Goal: Information Seeking & Learning: Check status

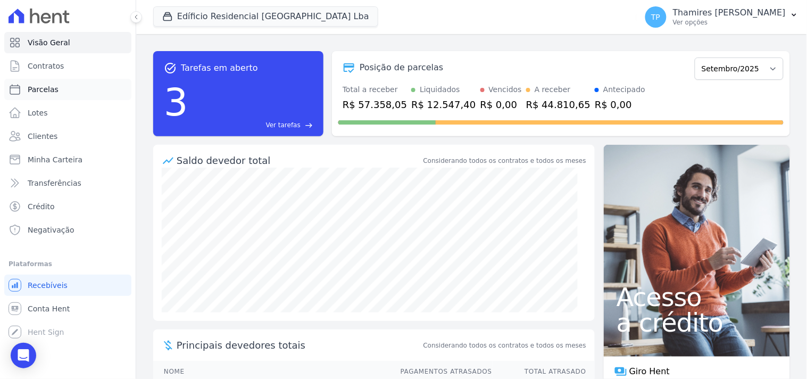
click at [81, 93] on link "Parcelas" at bounding box center [67, 89] width 127 height 21
select select
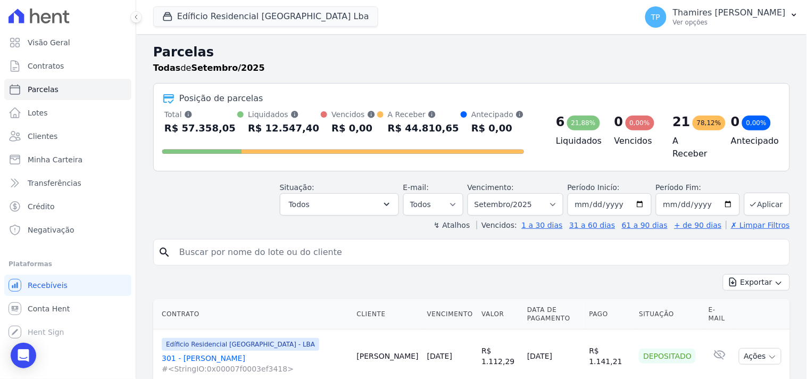
click at [211, 355] on link "301 - [PERSON_NAME] #<StringIO:0x00007f0003ef3418>" at bounding box center [255, 363] width 187 height 21
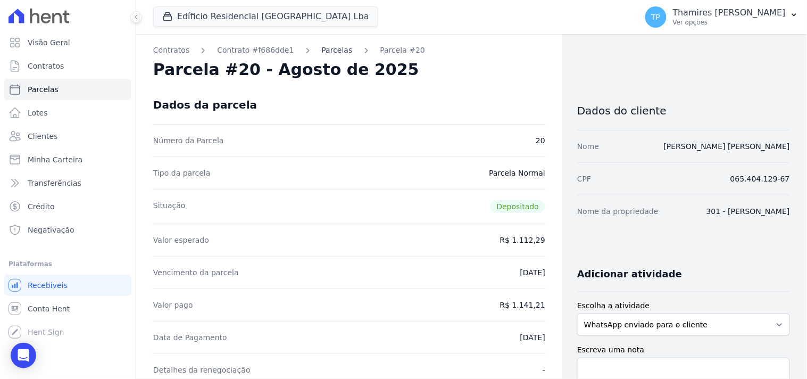
drag, startPoint x: 327, startPoint y: 57, endPoint x: 327, endPoint y: 51, distance: 5.9
click at [327, 51] on link "Parcelas" at bounding box center [337, 50] width 31 height 11
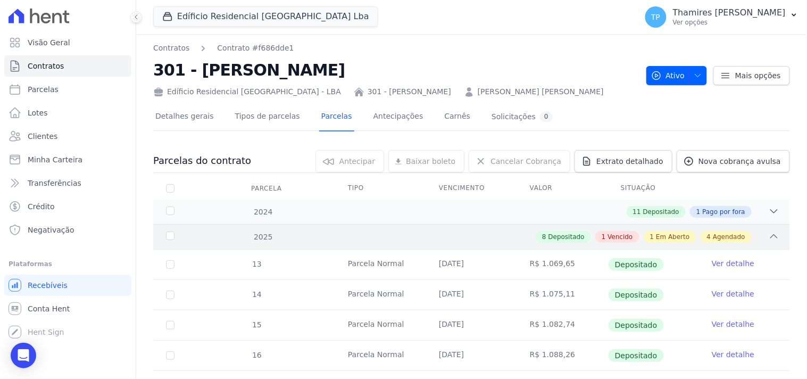
scroll to position [177, 0]
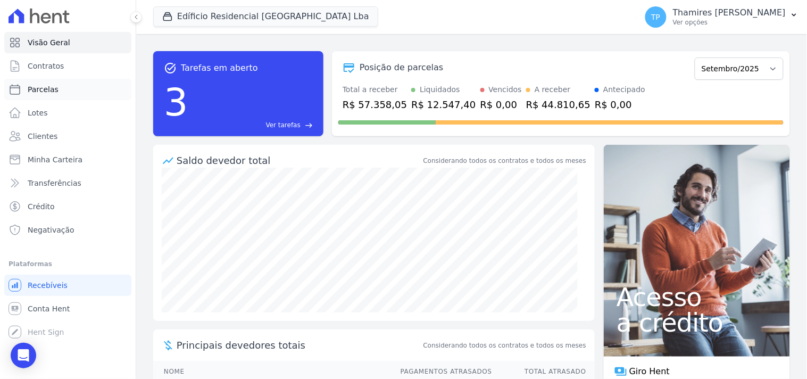
click at [71, 96] on link "Parcelas" at bounding box center [67, 89] width 127 height 21
select select
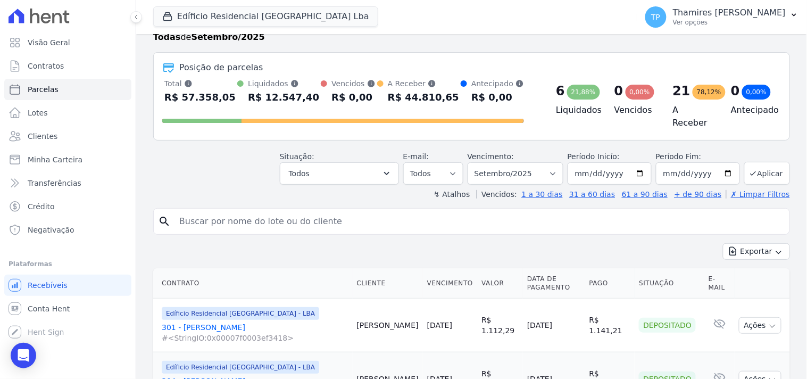
scroll to position [59, 0]
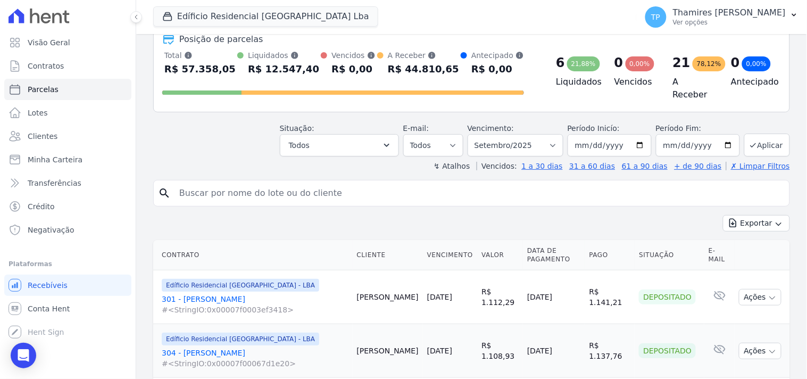
click at [211, 294] on link "301 - Carla Moreira #<StringIO:0x00007f0003ef3418>" at bounding box center [255, 304] width 187 height 21
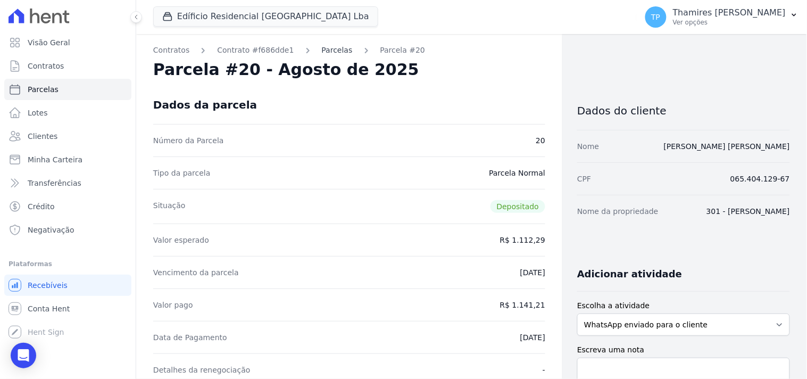
click at [331, 52] on link "Parcelas" at bounding box center [337, 50] width 31 height 11
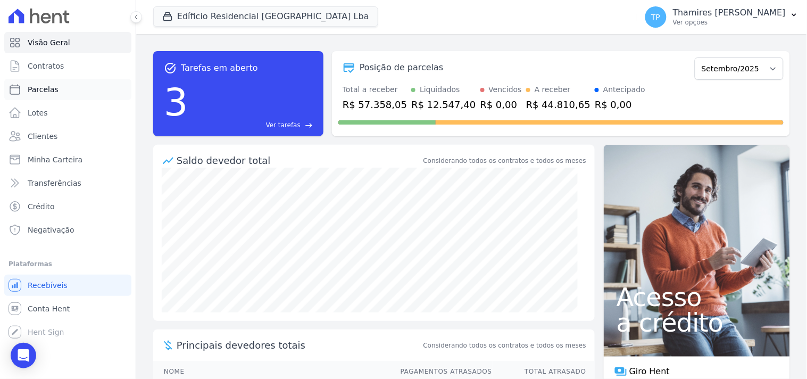
click at [57, 96] on link "Parcelas" at bounding box center [67, 89] width 127 height 21
select select
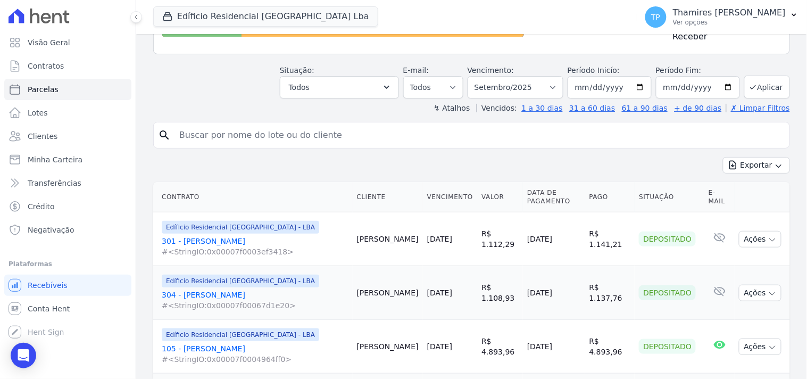
scroll to position [118, 0]
click at [187, 288] on link "304 - [PERSON_NAME] #<StringIO:0x00007f00067d1e20>" at bounding box center [255, 298] width 187 height 21
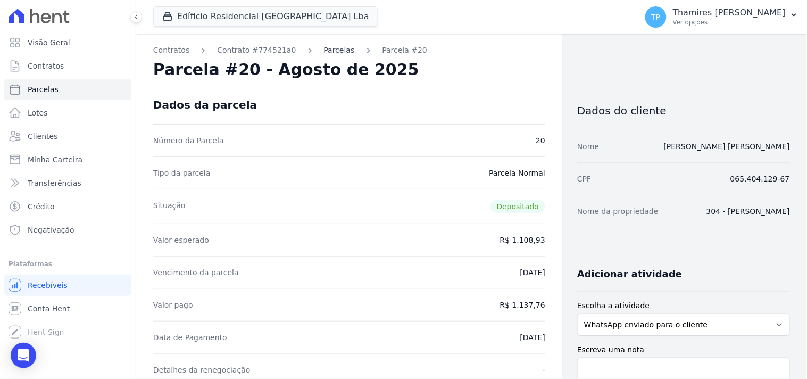
click at [328, 51] on link "Parcelas" at bounding box center [339, 50] width 31 height 11
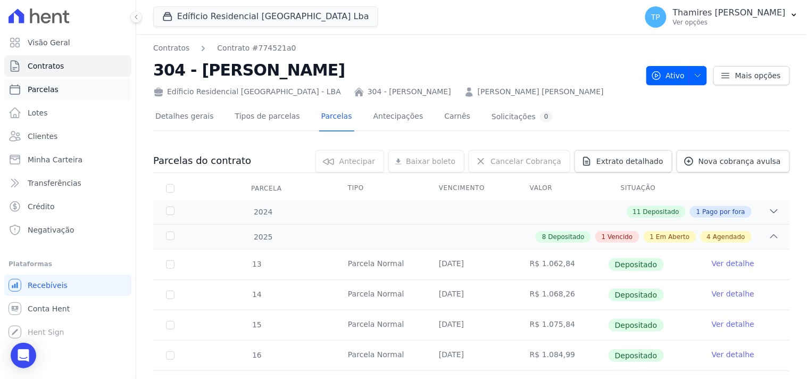
click at [51, 93] on span "Parcelas" at bounding box center [43, 89] width 31 height 11
select select
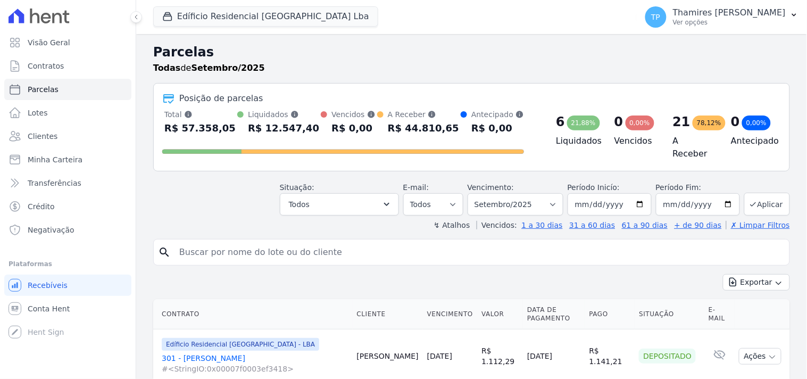
select select
click at [337, 197] on button "Todos" at bounding box center [339, 204] width 119 height 22
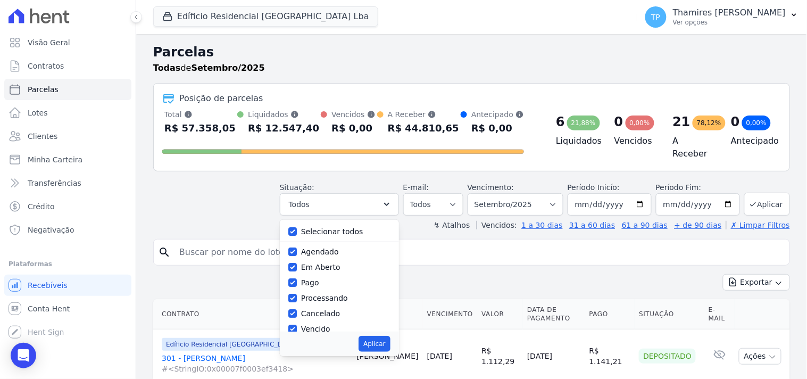
click at [316, 227] on label "Selecionar todos" at bounding box center [332, 231] width 62 height 9
click at [297, 227] on input "Selecionar todos" at bounding box center [292, 231] width 9 height 9
checkbox input "false"
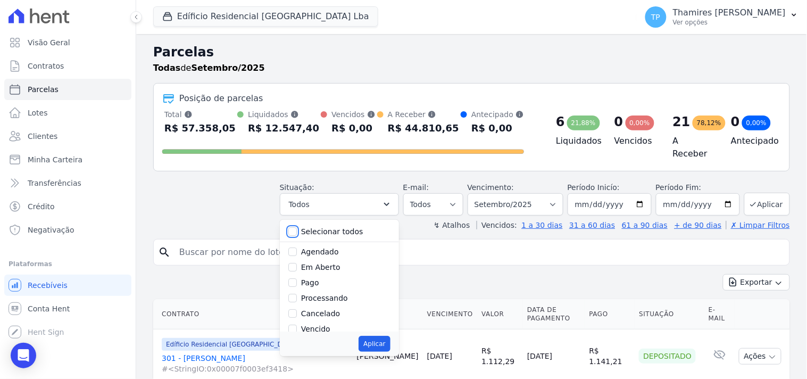
checkbox input "false"
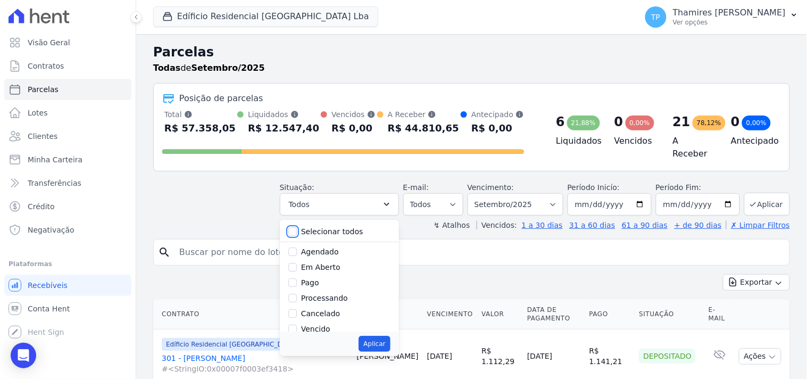
checkbox input "false"
click at [319, 272] on div "Vencido" at bounding box center [339, 269] width 102 height 15
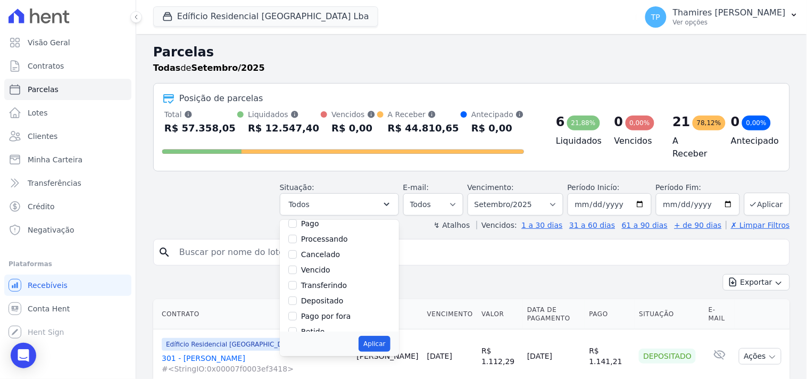
click at [320, 268] on label "Vencido" at bounding box center [315, 269] width 29 height 9
click at [297, 268] on input "Vencido" at bounding box center [292, 269] width 9 height 9
checkbox input "true"
click at [376, 340] on button "Aplicar" at bounding box center [374, 344] width 31 height 16
select select "overdue"
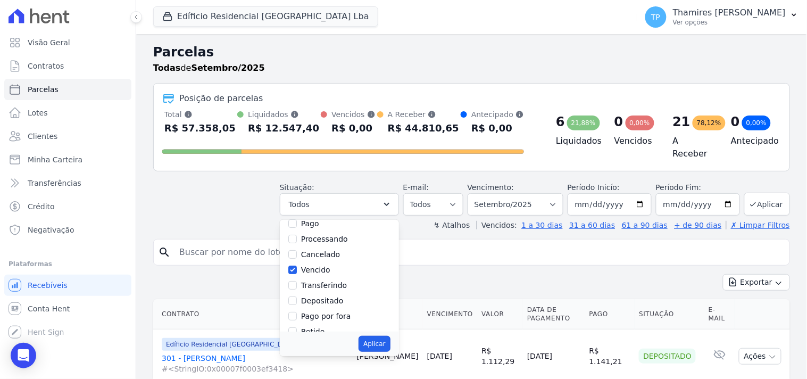
scroll to position [20, 0]
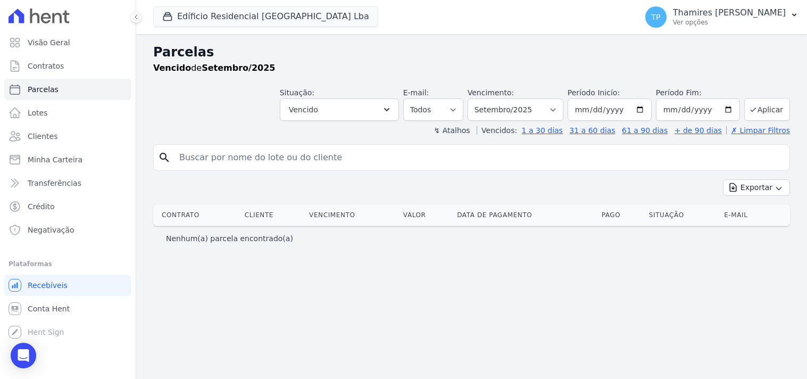
select select
click at [546, 114] on select "Filtrar por período ──────── Todos os meses Junho/2023 Julho/2023 Agosto/2023 S…" at bounding box center [516, 109] width 96 height 22
select select "all"
click at [483, 98] on select "Filtrar por período ──────── Todos os meses Junho/2023 Julho/2023 Agosto/2023 S…" at bounding box center [516, 109] width 96 height 22
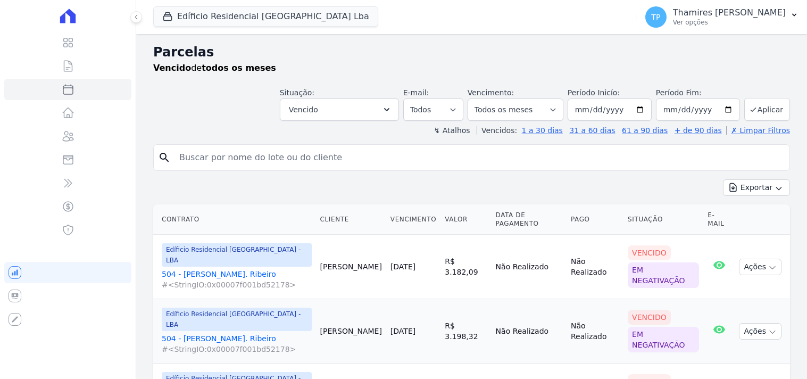
select select
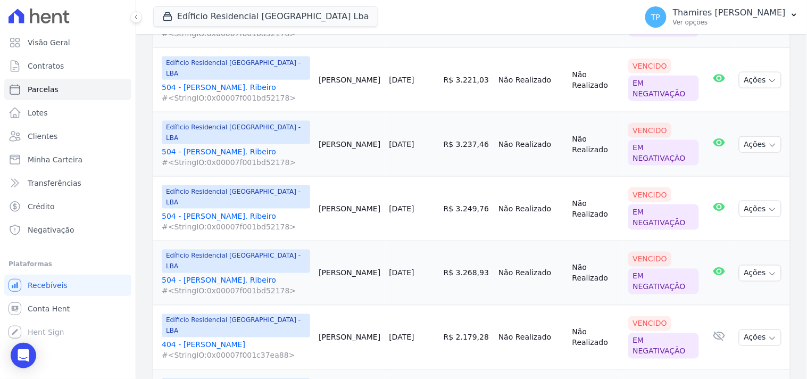
scroll to position [434, 0]
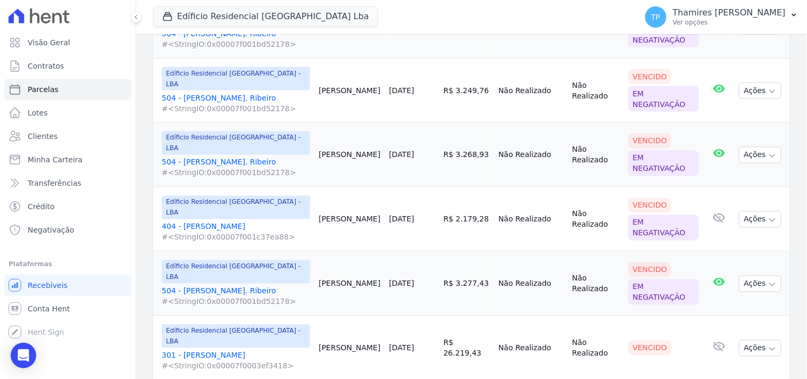
drag, startPoint x: 297, startPoint y: 144, endPoint x: 362, endPoint y: 144, distance: 64.9
click at [362, 187] on tr "Edíficio Residencial Grevílea Park - LBA 404 - Douglas Alexandre #<StringIO:0x0…" at bounding box center [471, 219] width 637 height 64
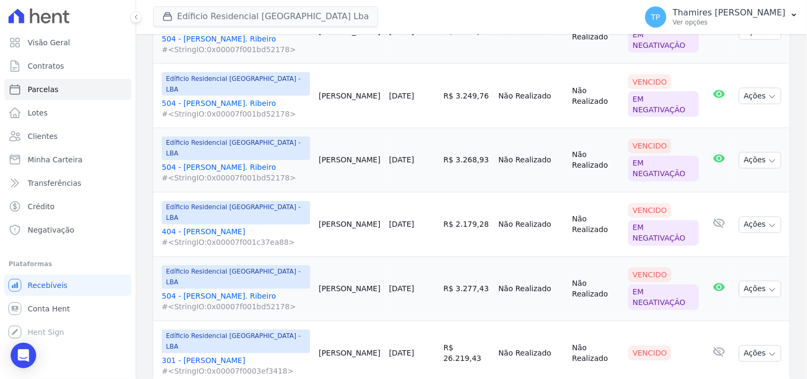
scroll to position [256, 0]
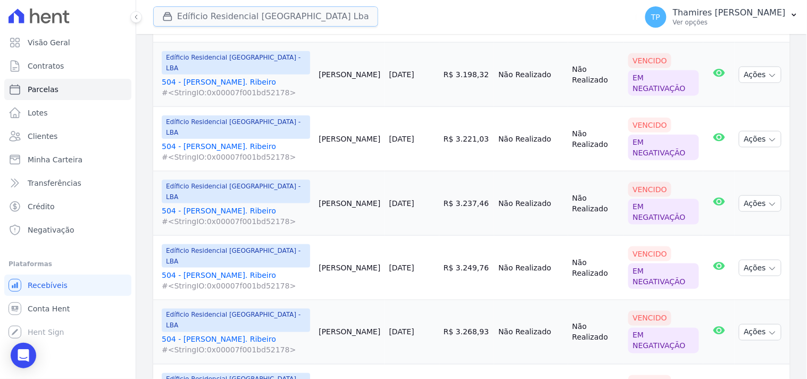
click at [218, 17] on button "Edíficio Residencial [GEOGRAPHIC_DATA] Lba" at bounding box center [265, 16] width 225 height 20
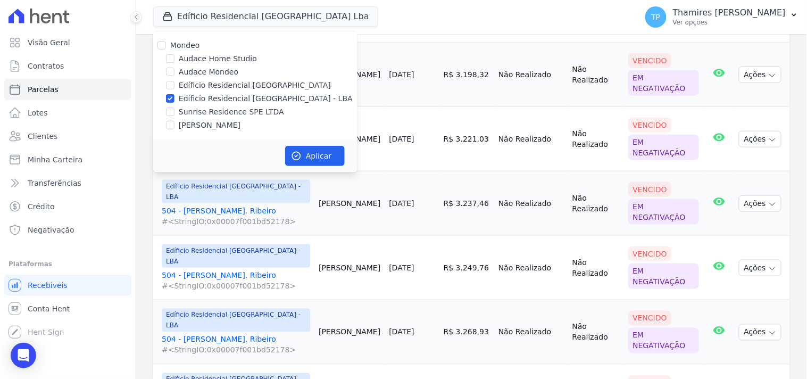
click at [202, 114] on label "Sunrise Residence SPE LTDA" at bounding box center [231, 111] width 105 height 11
click at [174, 114] on input "Sunrise Residence SPE LTDA" at bounding box center [170, 111] width 9 height 9
checkbox input "true"
click at [217, 99] on label "Edíficio Residencial [GEOGRAPHIC_DATA] - LBA" at bounding box center [266, 98] width 174 height 11
click at [174, 99] on input "Edíficio Residencial [GEOGRAPHIC_DATA] - LBA" at bounding box center [170, 98] width 9 height 9
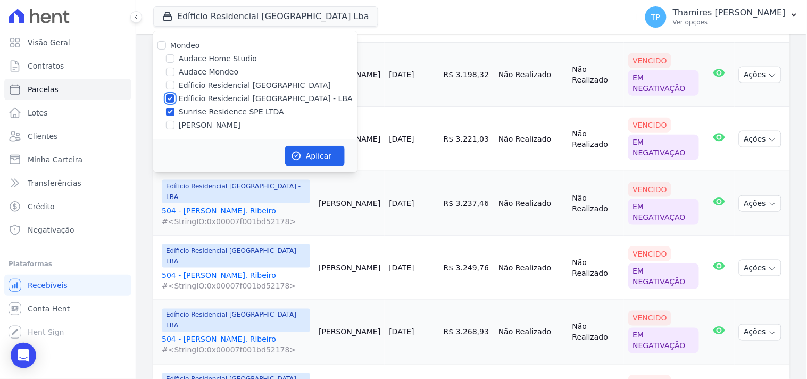
checkbox input "false"
click at [304, 153] on button "Aplicar" at bounding box center [315, 156] width 60 height 20
select select
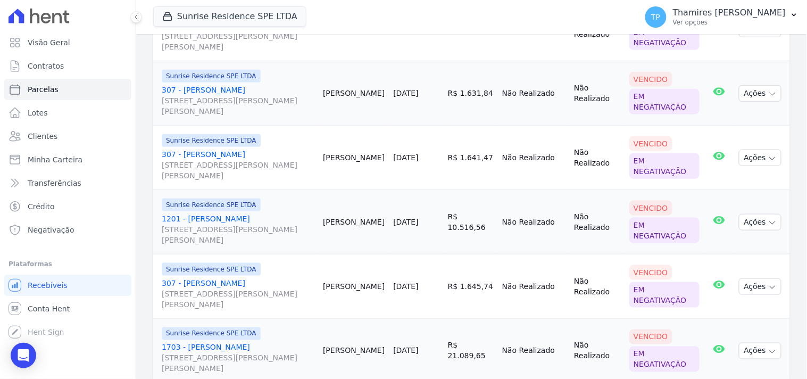
scroll to position [0, 0]
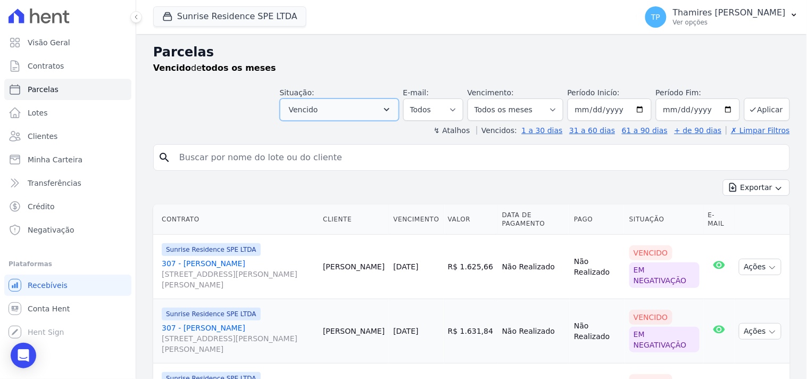
click at [311, 109] on span "Vencido" at bounding box center [303, 109] width 29 height 13
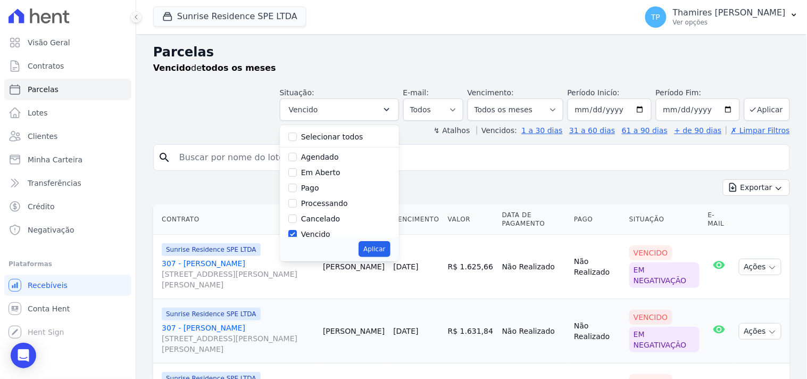
click at [318, 139] on label "Selecionar todos" at bounding box center [332, 136] width 62 height 9
click at [297, 139] on input "Selecionar todos" at bounding box center [292, 136] width 9 height 9
checkbox input "true"
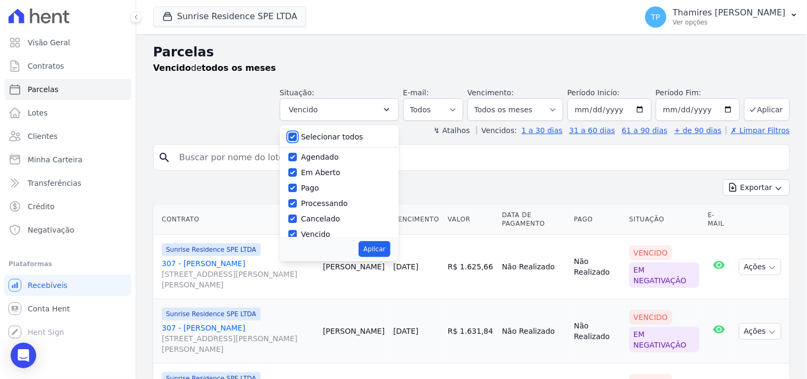
checkbox input "true"
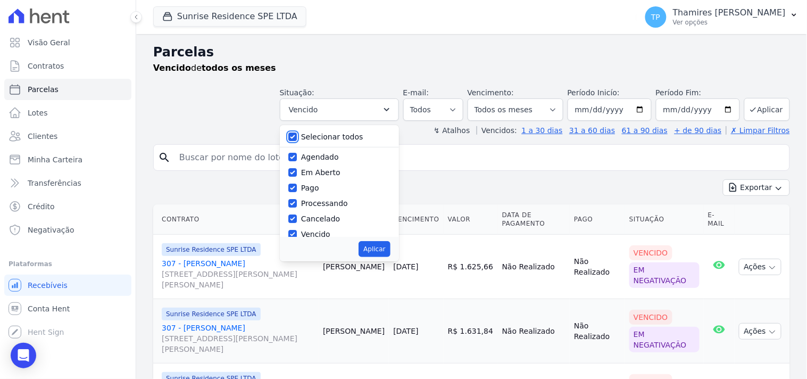
checkbox input "true"
click at [257, 20] on button "Sunrise Residence SPE LTDA" at bounding box center [229, 16] width 153 height 20
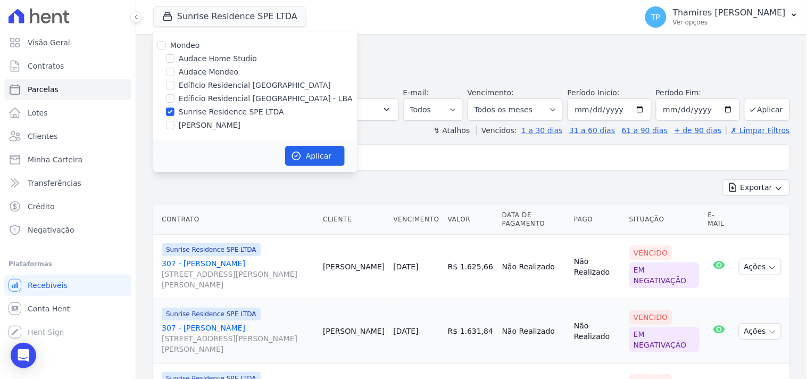
click at [213, 96] on label "Edíficio Residencial [GEOGRAPHIC_DATA] - LBA" at bounding box center [266, 98] width 174 height 11
click at [174, 96] on input "Edíficio Residencial [GEOGRAPHIC_DATA] - LBA" at bounding box center [170, 98] width 9 height 9
checkbox input "true"
click at [201, 68] on label "Audace Mondeo" at bounding box center [209, 71] width 60 height 11
click at [174, 68] on input "Audace Mondeo" at bounding box center [170, 72] width 9 height 9
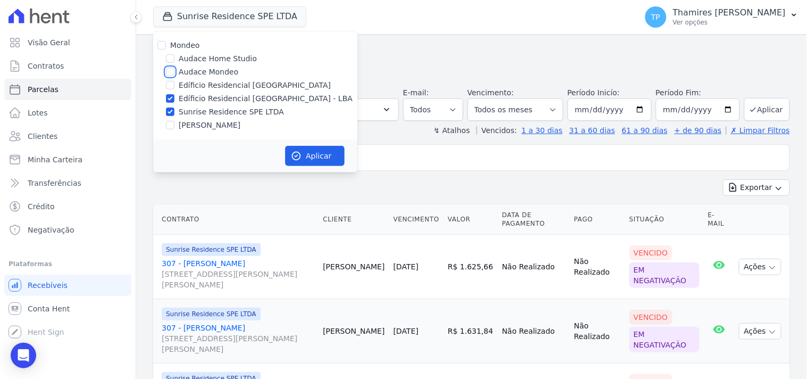
checkbox input "true"
click at [220, 120] on label "[PERSON_NAME]" at bounding box center [210, 125] width 62 height 11
click at [174, 121] on input "[PERSON_NAME]" at bounding box center [170, 125] width 9 height 9
checkbox input "true"
click at [306, 151] on button "Aplicar" at bounding box center [315, 156] width 60 height 20
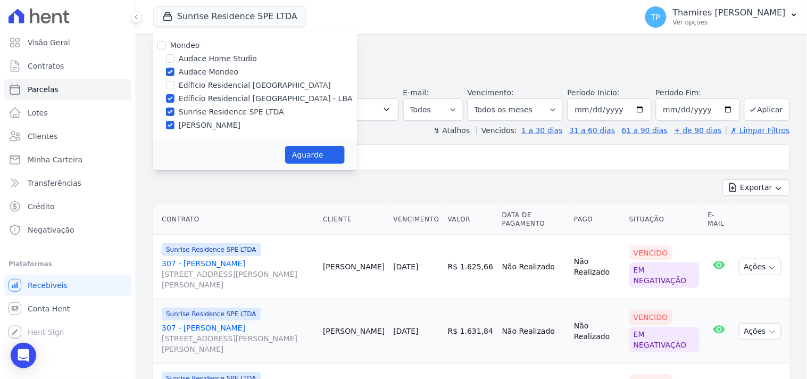
select select
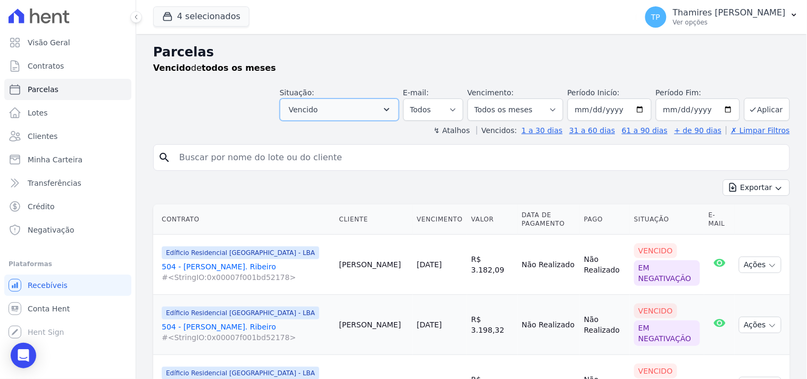
click at [377, 110] on button "Vencido" at bounding box center [339, 109] width 119 height 22
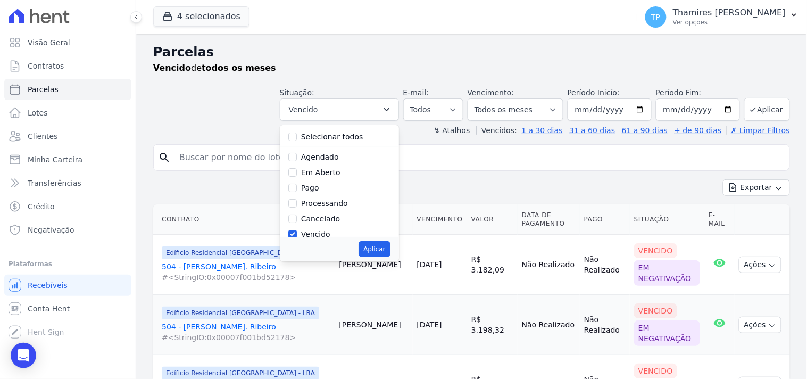
click at [348, 132] on label "Selecionar todos" at bounding box center [332, 136] width 62 height 9
click at [297, 132] on input "Selecionar todos" at bounding box center [292, 136] width 9 height 9
checkbox input "true"
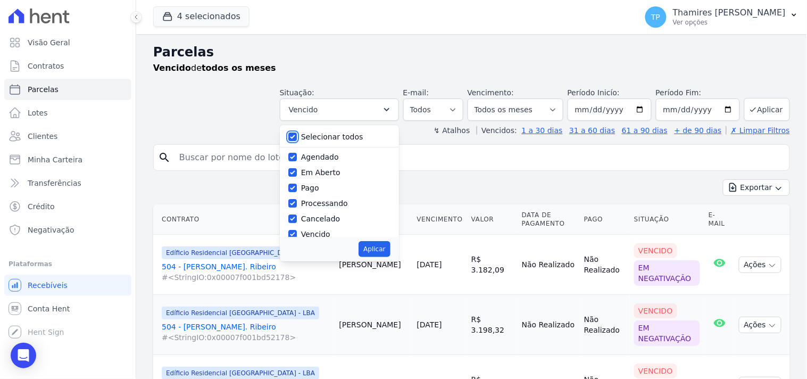
checkbox input "true"
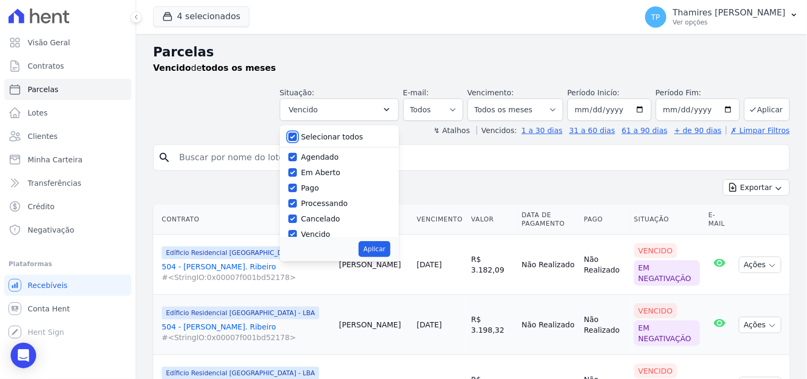
checkbox input "true"
click at [330, 129] on div "Selecionar todos" at bounding box center [339, 136] width 102 height 15
click at [316, 138] on label "Selecionar todos" at bounding box center [332, 136] width 62 height 9
click at [297, 138] on input "Selecionar todos" at bounding box center [292, 136] width 9 height 9
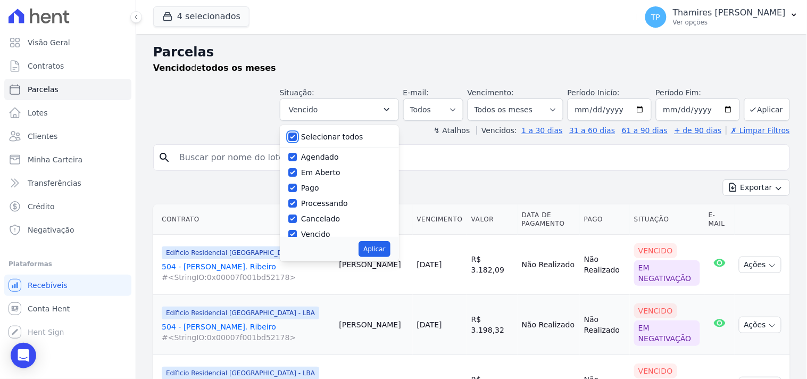
checkbox input "false"
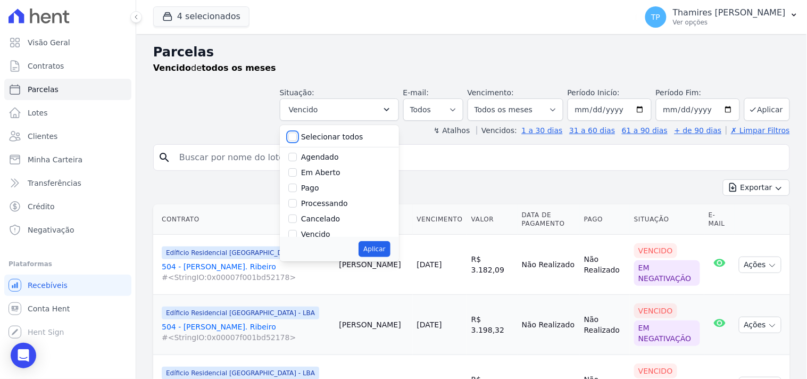
checkbox input "false"
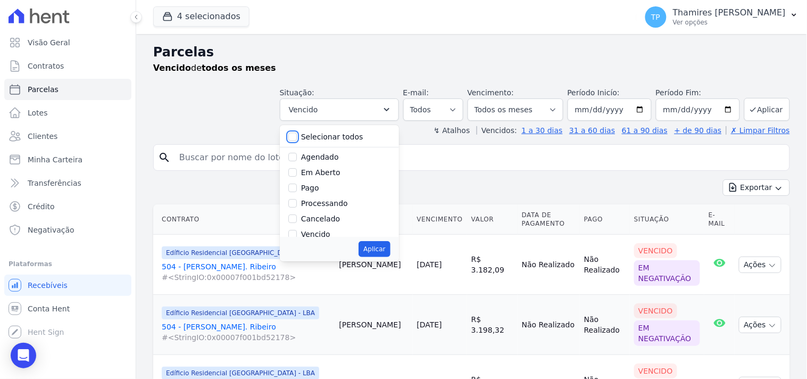
checkbox input "false"
click at [307, 198] on div "Processando" at bounding box center [339, 203] width 102 height 15
click at [311, 186] on label "Pago" at bounding box center [310, 188] width 18 height 9
click at [297, 186] on input "Pago" at bounding box center [292, 188] width 9 height 9
checkbox input "true"
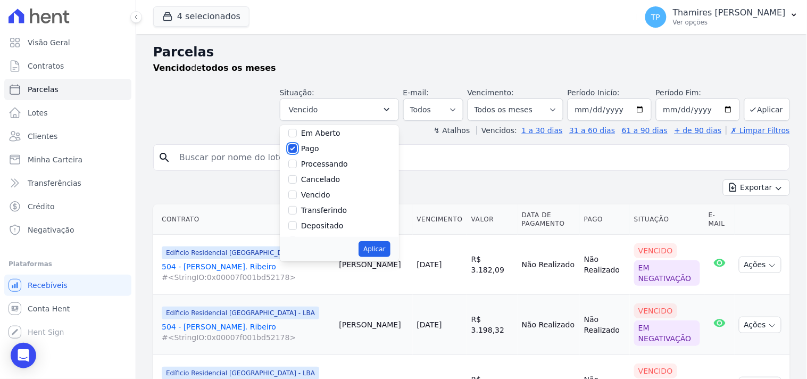
scroll to position [59, 0]
click at [322, 193] on label "Transferindo" at bounding box center [324, 190] width 46 height 9
click at [297, 193] on input "Transferindo" at bounding box center [292, 190] width 9 height 9
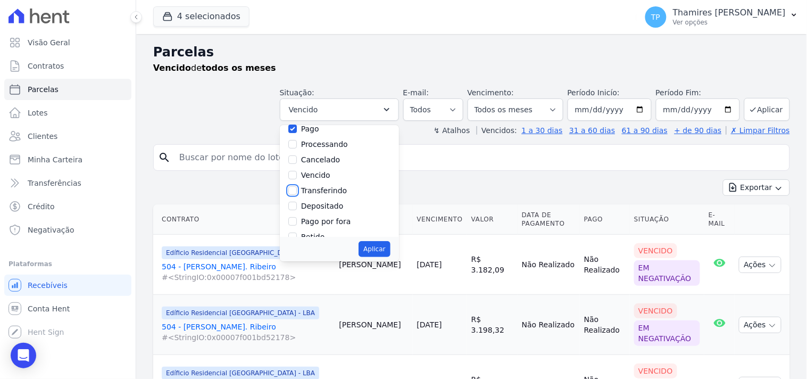
checkbox input "true"
click at [390, 252] on button "Aplicar" at bounding box center [374, 249] width 31 height 16
select select "paid"
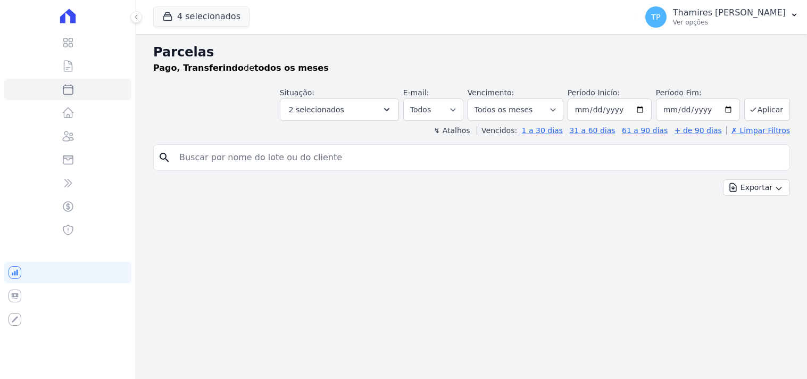
select select
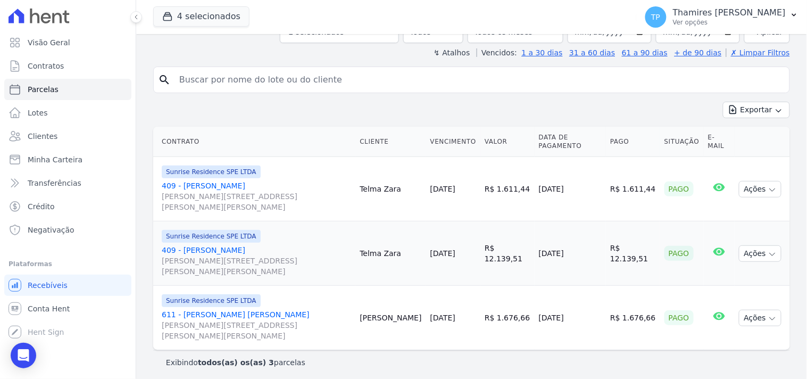
scroll to position [81, 0]
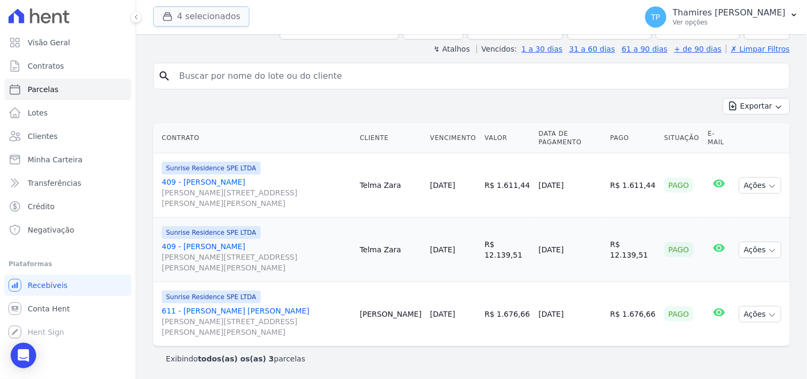
click at [229, 13] on button "4 selecionados" at bounding box center [201, 16] width 96 height 20
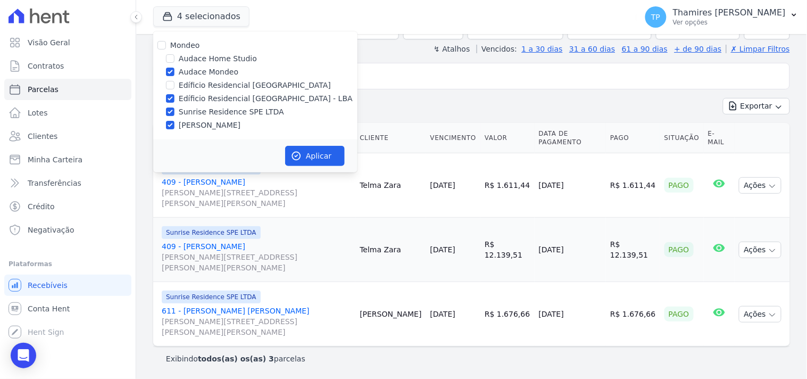
click at [197, 65] on div "Mondeo Audace Home Studio Audace Mondeo Edíficio Residencial [GEOGRAPHIC_DATA] …" at bounding box center [255, 85] width 204 height 108
click at [205, 70] on label "Audace Mondeo" at bounding box center [209, 71] width 60 height 11
click at [174, 70] on input "Audace Mondeo" at bounding box center [170, 72] width 9 height 9
checkbox input "false"
click at [209, 111] on label "Sunrise Residence SPE LTDA" at bounding box center [231, 111] width 105 height 11
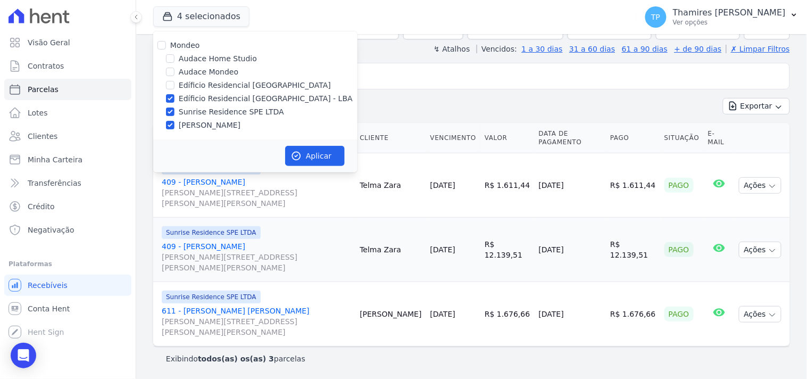
click at [174, 111] on input "Sunrise Residence SPE LTDA" at bounding box center [170, 111] width 9 height 9
checkbox input "false"
click at [209, 123] on label "[PERSON_NAME]" at bounding box center [210, 125] width 62 height 11
click at [174, 123] on input "[PERSON_NAME]" at bounding box center [170, 125] width 9 height 9
checkbox input "false"
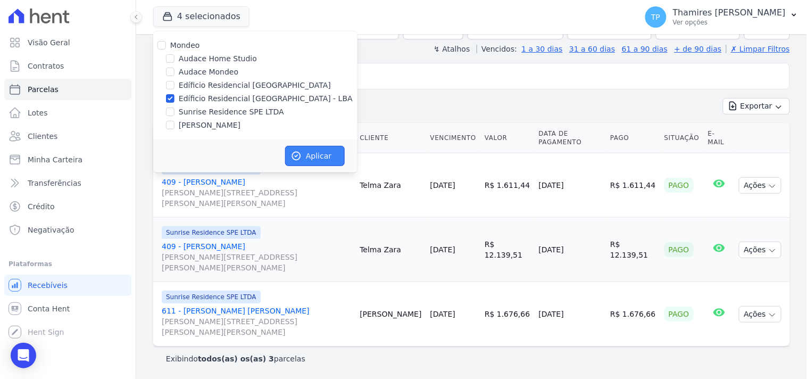
click at [320, 153] on button "Aplicar" at bounding box center [315, 156] width 60 height 20
select select
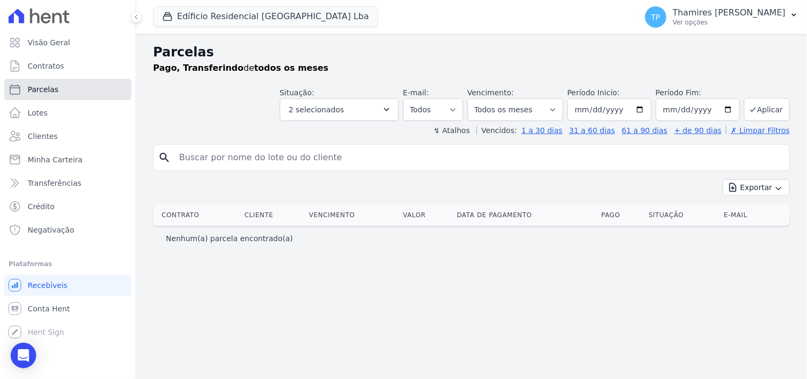
click at [87, 90] on link "Parcelas" at bounding box center [67, 89] width 127 height 21
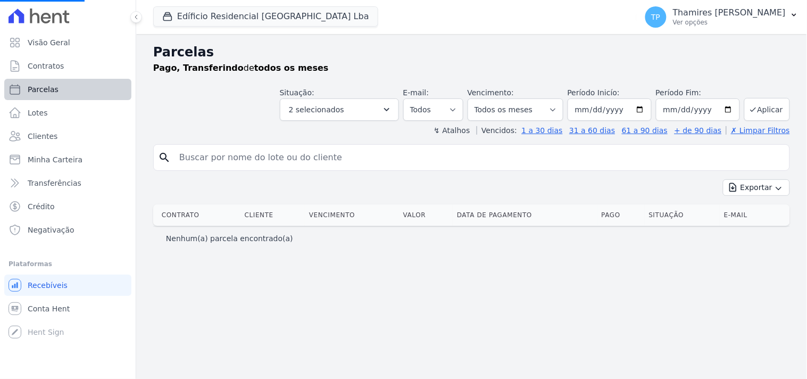
select select
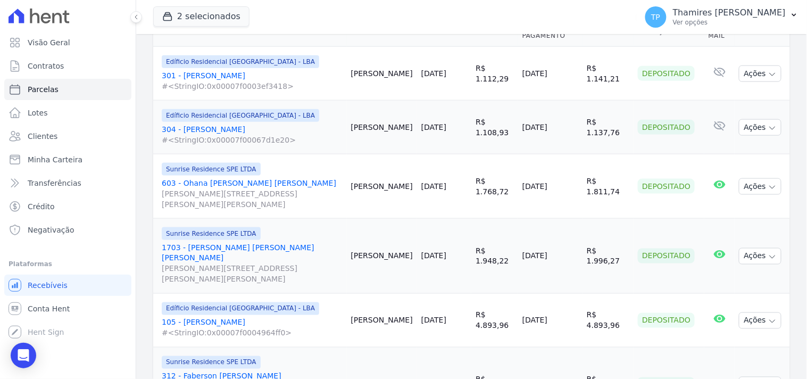
scroll to position [236, 0]
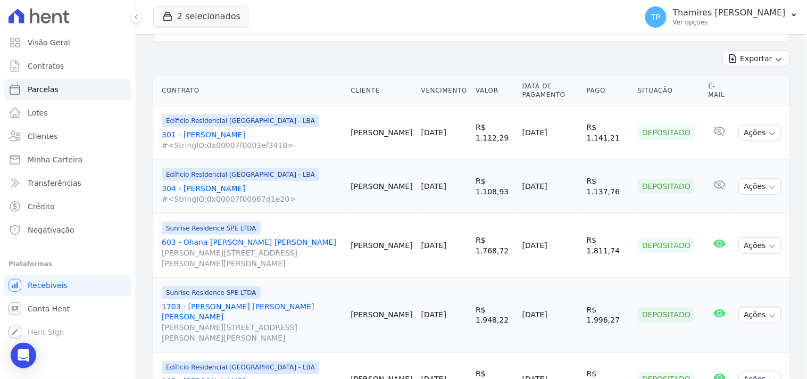
click at [220, 183] on link "304 - [PERSON_NAME] #<StringIO:0x00007f00067d1e20>" at bounding box center [252, 193] width 181 height 21
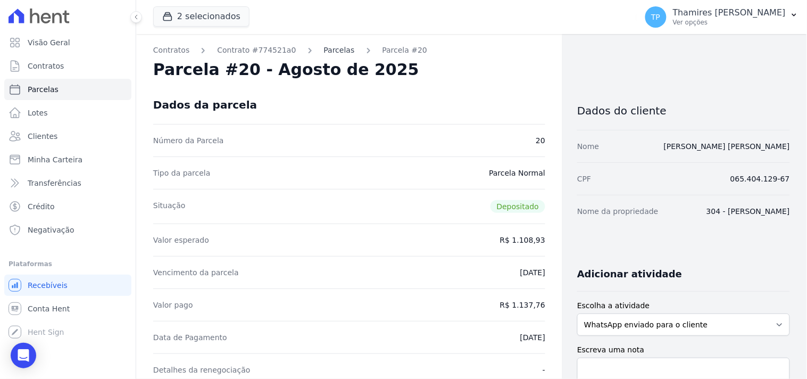
click at [324, 52] on link "Parcelas" at bounding box center [339, 50] width 31 height 11
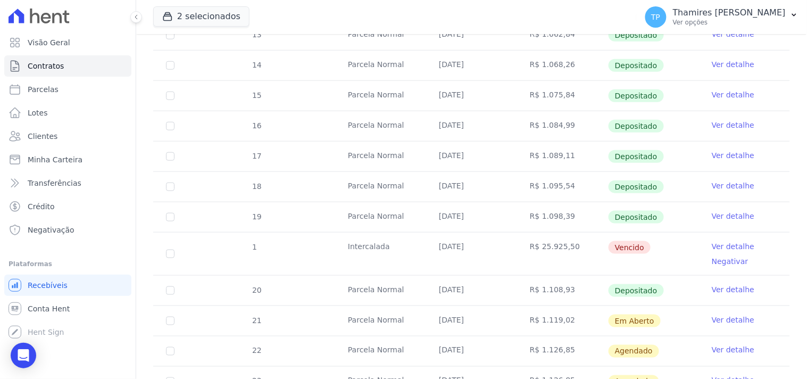
scroll to position [295, 0]
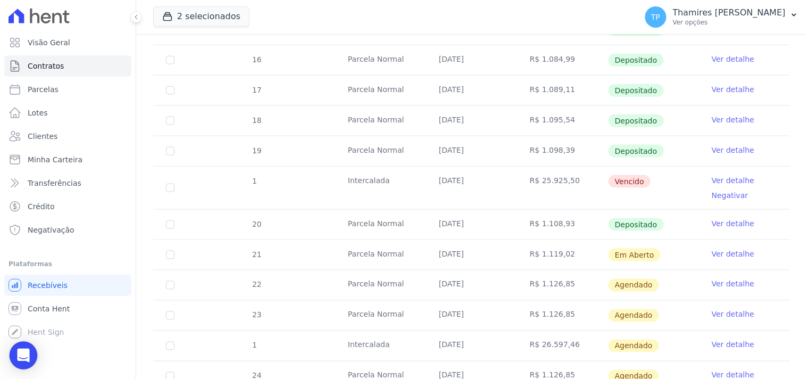
click at [23, 360] on icon "Open Intercom Messenger" at bounding box center [23, 355] width 14 height 14
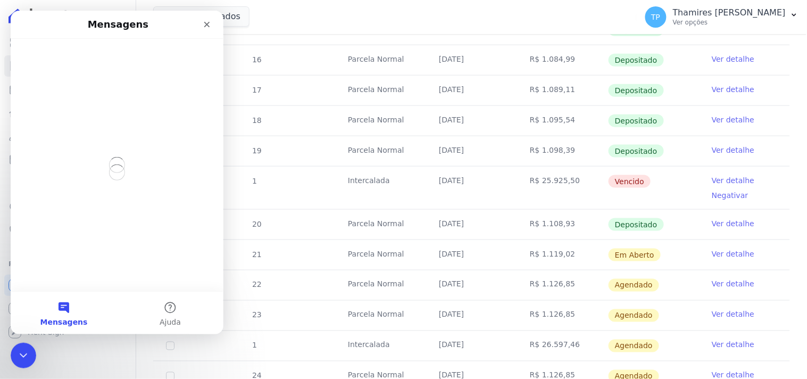
scroll to position [0, 0]
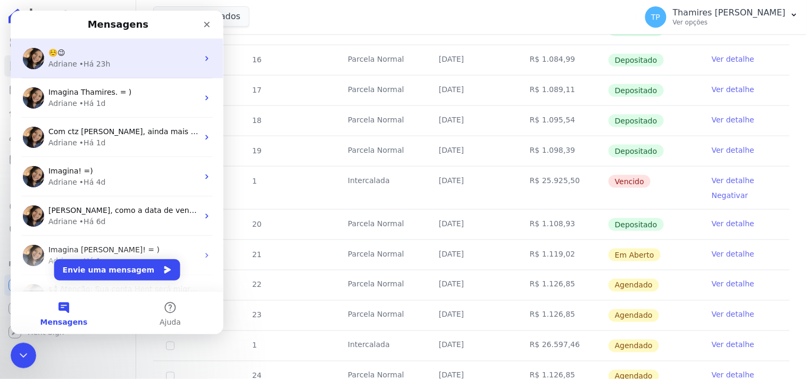
click at [125, 62] on div "[PERSON_NAME] • Há 23h" at bounding box center [123, 63] width 150 height 11
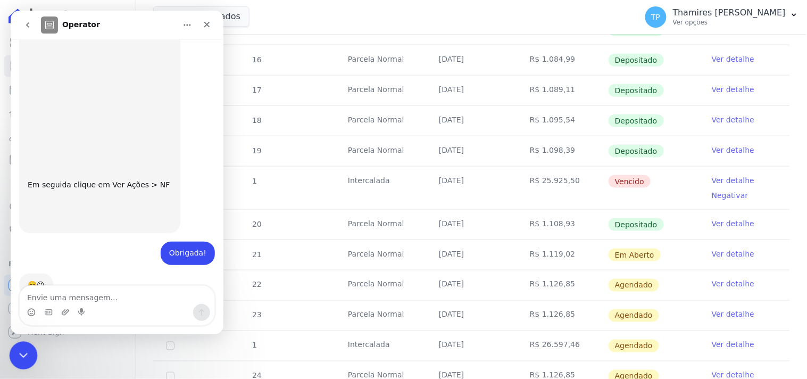
scroll to position [257, 0]
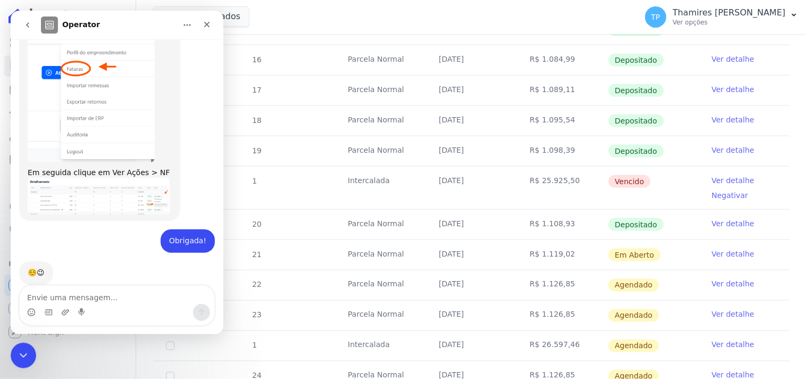
click at [27, 24] on icon "go back" at bounding box center [27, 24] width 9 height 9
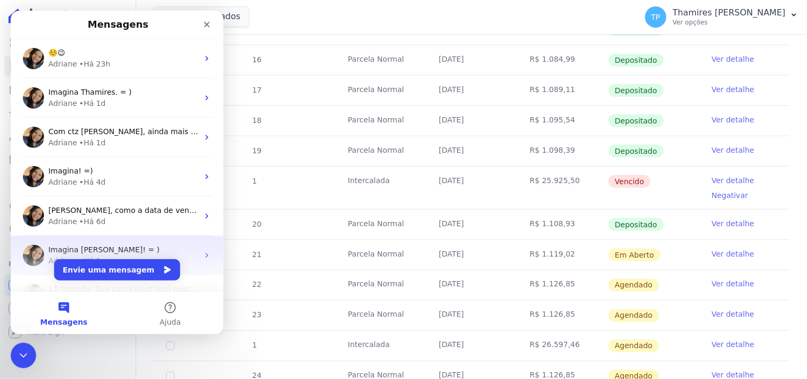
scroll to position [0, 0]
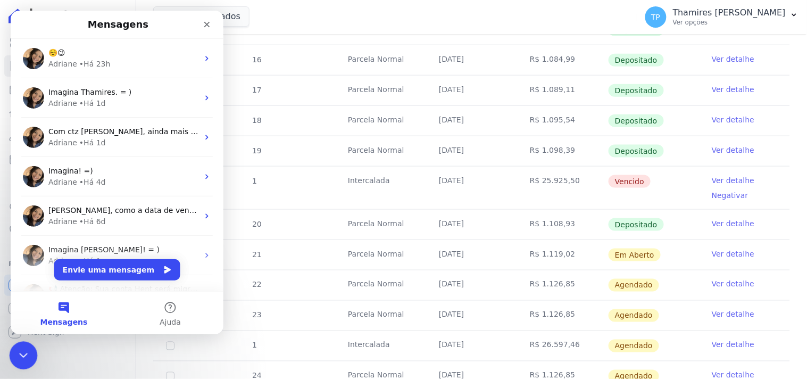
click at [27, 347] on icon "Encerramento do Messenger da Intercom" at bounding box center [21, 353] width 13 height 13
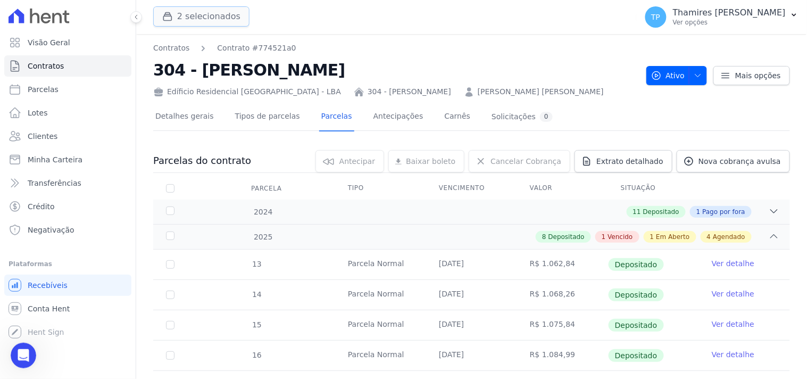
click at [214, 24] on button "2 selecionados" at bounding box center [201, 16] width 96 height 20
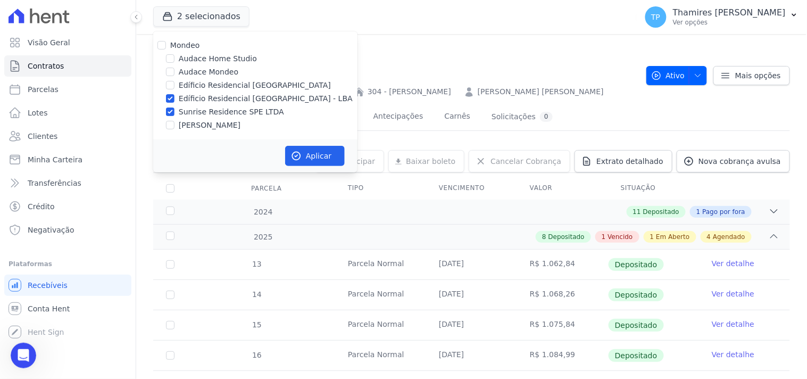
drag, startPoint x: 198, startPoint y: 93, endPoint x: 201, endPoint y: 99, distance: 6.4
click at [198, 94] on label "Edíficio Residencial [GEOGRAPHIC_DATA] - LBA" at bounding box center [266, 98] width 174 height 11
click at [174, 94] on input "Edíficio Residencial [GEOGRAPHIC_DATA] - LBA" at bounding box center [170, 98] width 9 height 9
checkbox input "false"
click at [203, 105] on div "Mondeo Audace Home Studio Audace Mondeo Edíficio Residencial [GEOGRAPHIC_DATA] …" at bounding box center [255, 85] width 204 height 108
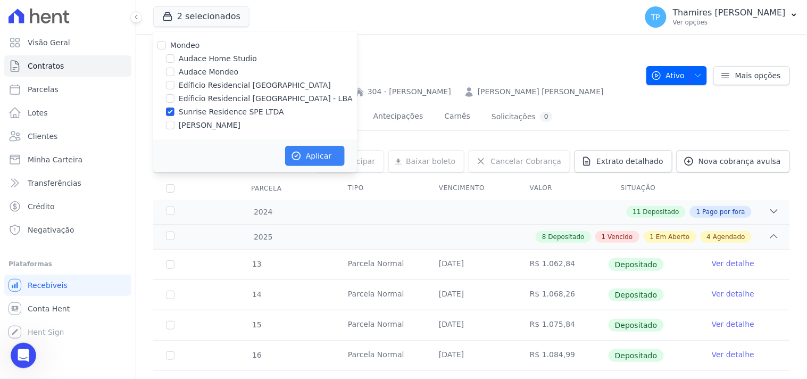
drag, startPoint x: 227, startPoint y: 112, endPoint x: 288, endPoint y: 147, distance: 70.3
click at [229, 112] on label "Sunrise Residence SPE LTDA" at bounding box center [231, 111] width 105 height 11
click at [180, 115] on div "Sunrise Residence SPE LTDA" at bounding box center [255, 111] width 204 height 11
click at [198, 111] on label "Sunrise Residence SPE LTDA" at bounding box center [231, 111] width 105 height 11
click at [174, 111] on input "Sunrise Residence SPE LTDA" at bounding box center [170, 111] width 9 height 9
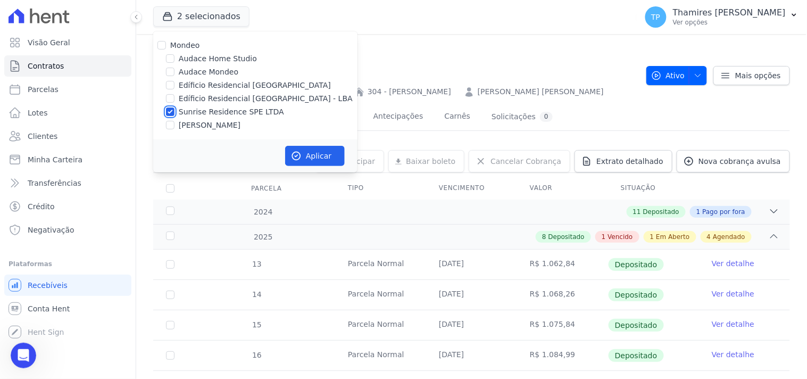
checkbox input "false"
click at [68, 40] on link "Visão Geral" at bounding box center [67, 42] width 127 height 21
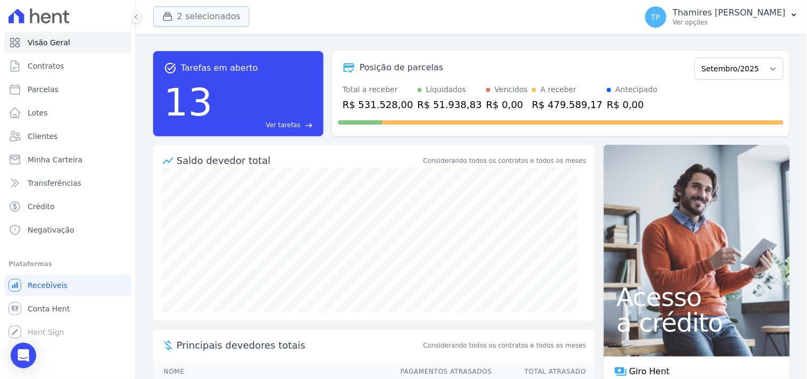
click at [190, 24] on button "2 selecionados" at bounding box center [201, 16] width 96 height 20
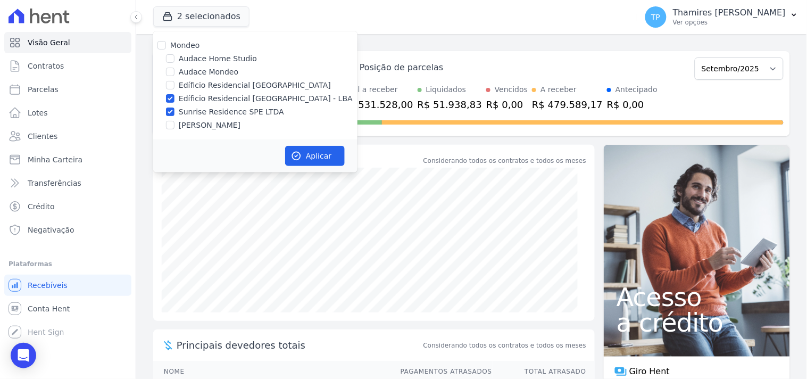
click at [210, 107] on label "Sunrise Residence SPE LTDA" at bounding box center [231, 111] width 105 height 11
click at [174, 107] on input "Sunrise Residence SPE LTDA" at bounding box center [170, 111] width 9 height 9
checkbox input "false"
click at [311, 161] on button "Aplicar" at bounding box center [315, 156] width 60 height 20
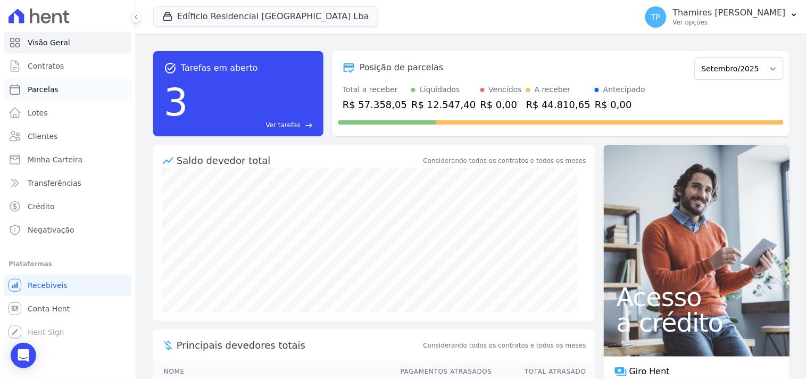
click at [65, 84] on link "Parcelas" at bounding box center [67, 89] width 127 height 21
select select
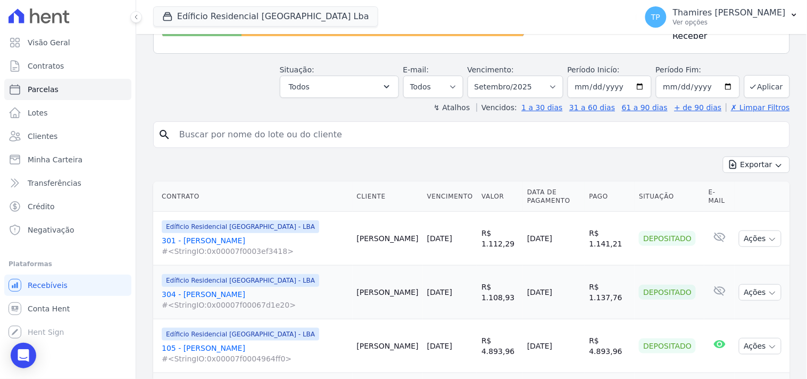
scroll to position [118, 0]
click at [213, 237] on link "301 - [PERSON_NAME] #<StringIO:0x00007f0003ef3418>" at bounding box center [255, 245] width 187 height 21
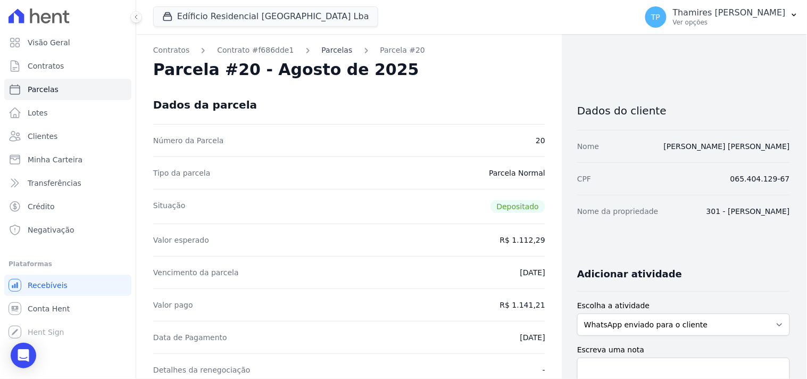
click at [325, 51] on link "Parcelas" at bounding box center [337, 50] width 31 height 11
